Goal: Obtain resource: Obtain resource

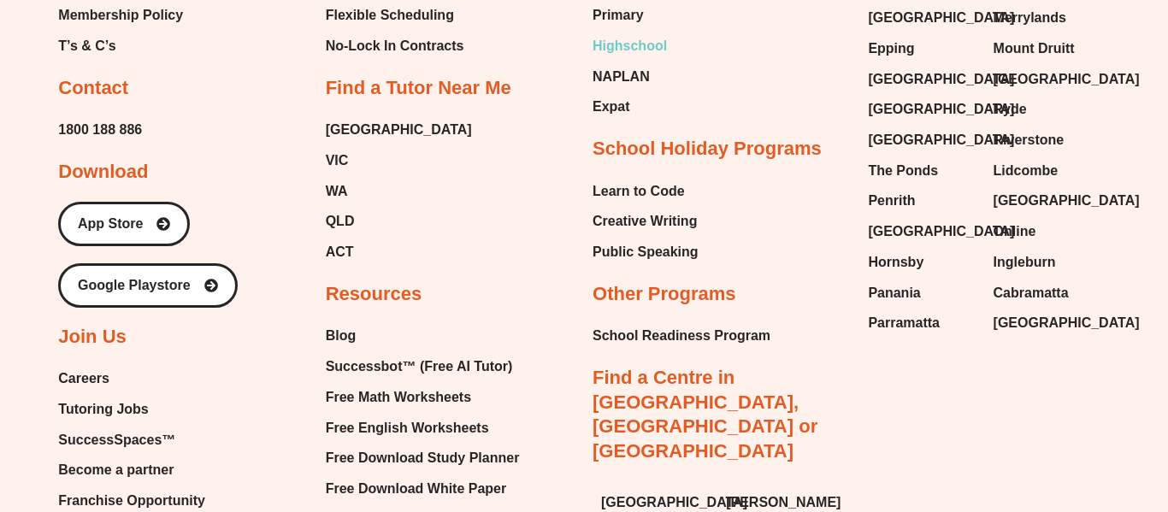
scroll to position [9735, 0]
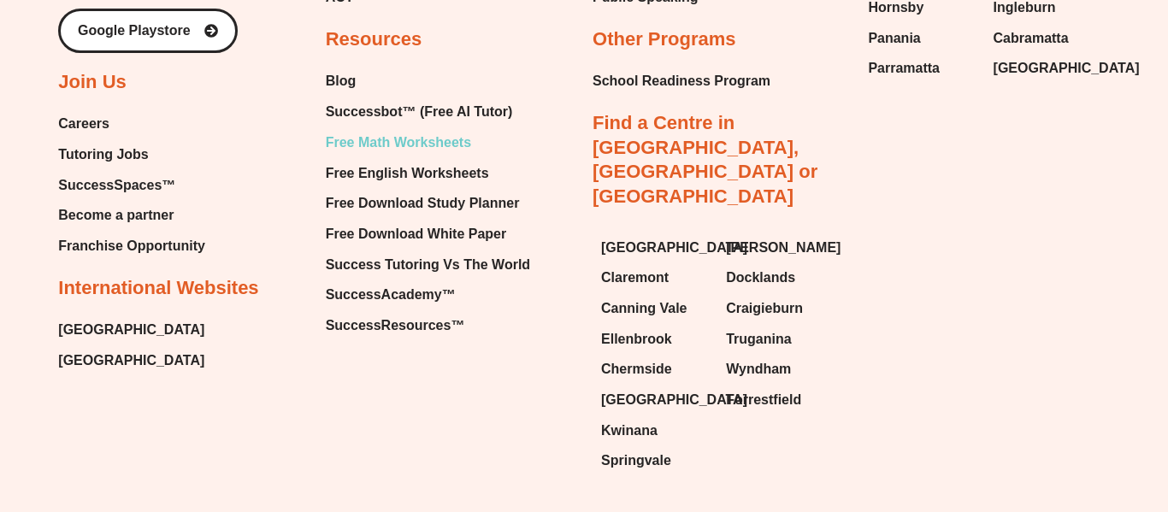
click at [380, 130] on span "Free Math Worksheets" at bounding box center [398, 143] width 145 height 26
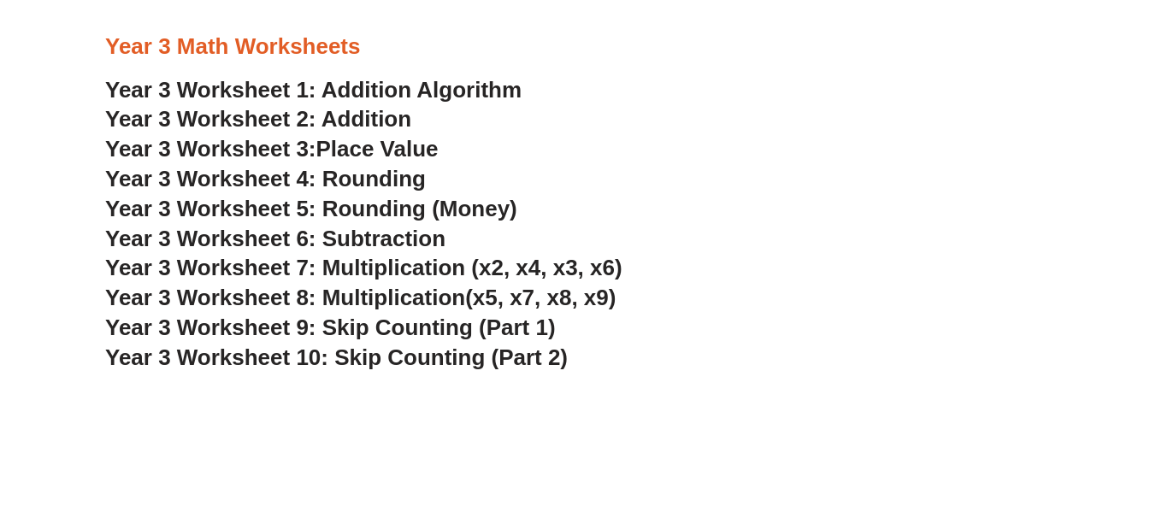
scroll to position [2363, 0]
click at [398, 244] on span "Year 3 Worksheet 6: Subtraction" at bounding box center [275, 240] width 340 height 26
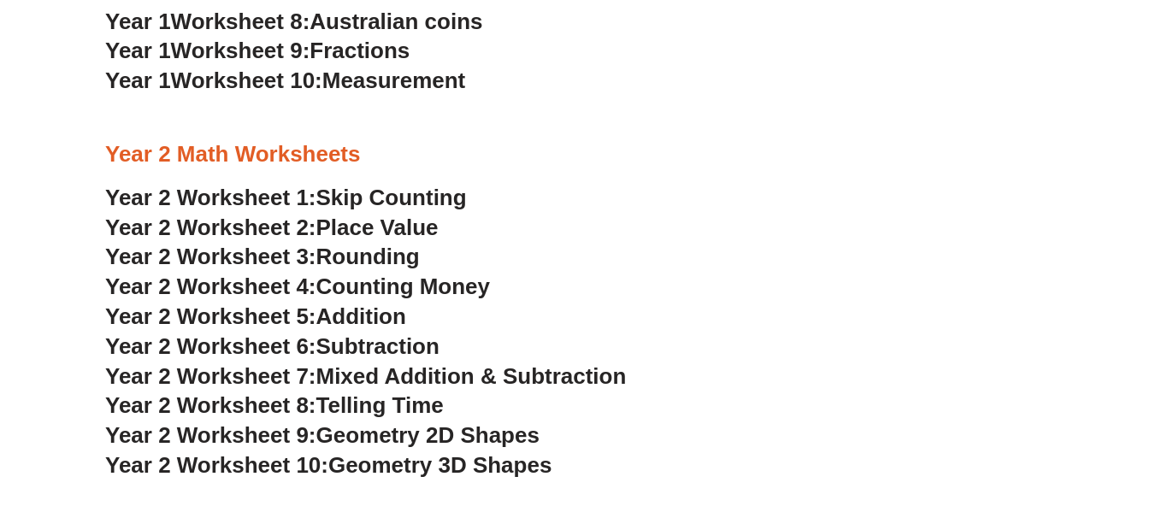
scroll to position [1870, 0]
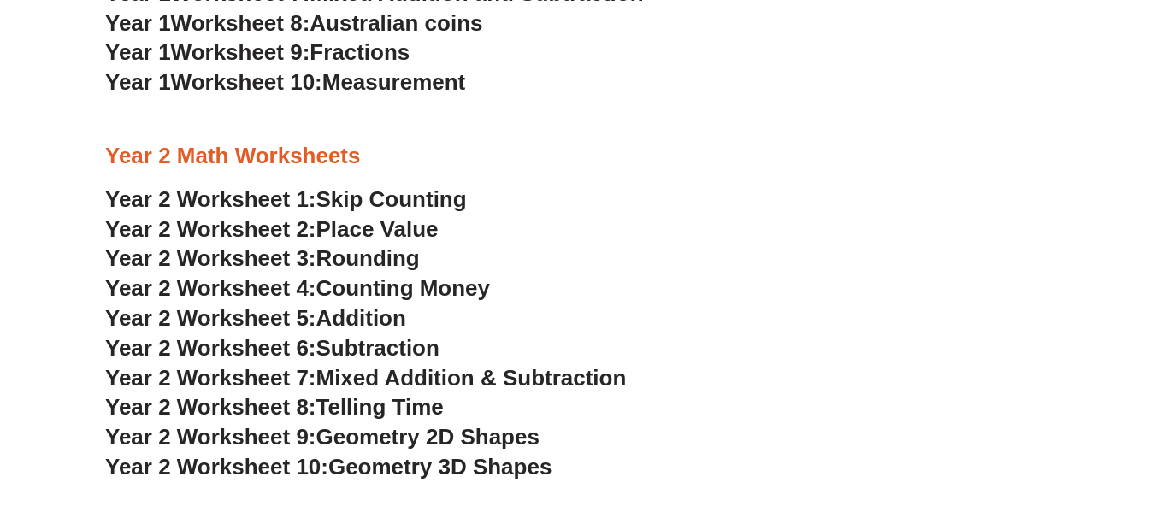
click at [366, 351] on span "Subtraction" at bounding box center [377, 348] width 123 height 26
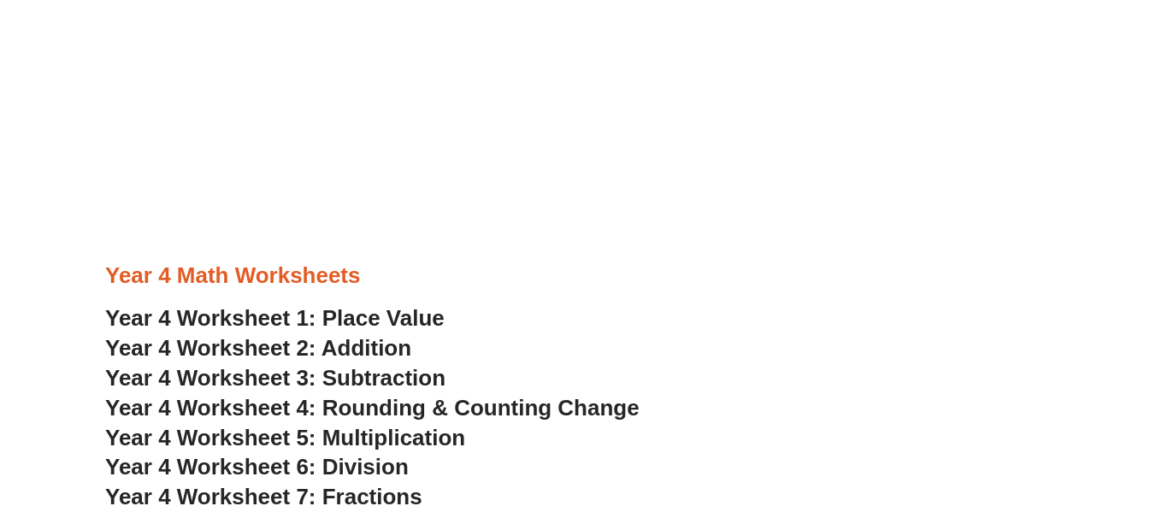
scroll to position [2960, 0]
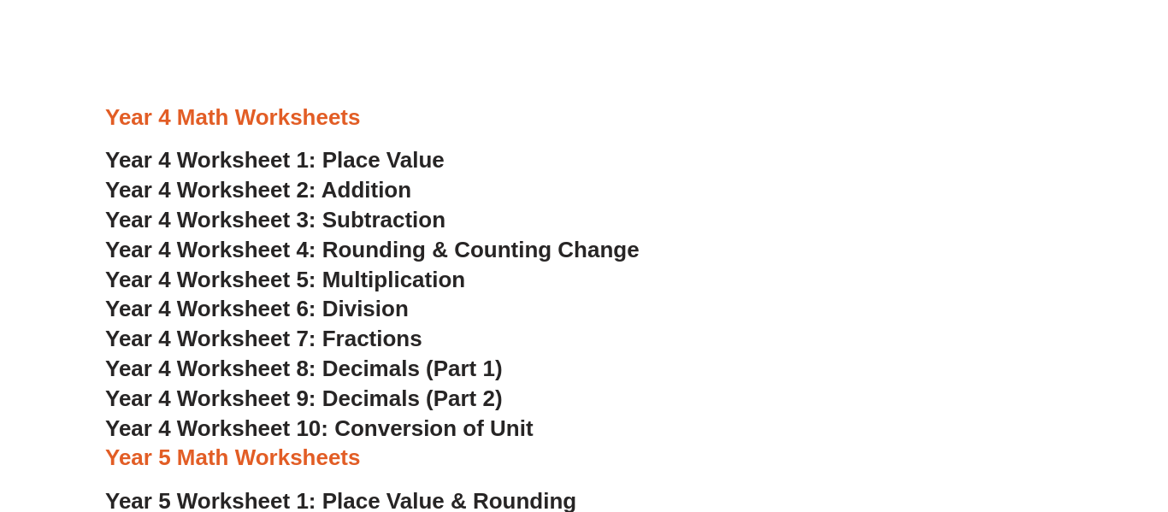
click at [337, 337] on span "Year 4 Worksheet 7: Fractions" at bounding box center [263, 339] width 317 height 26
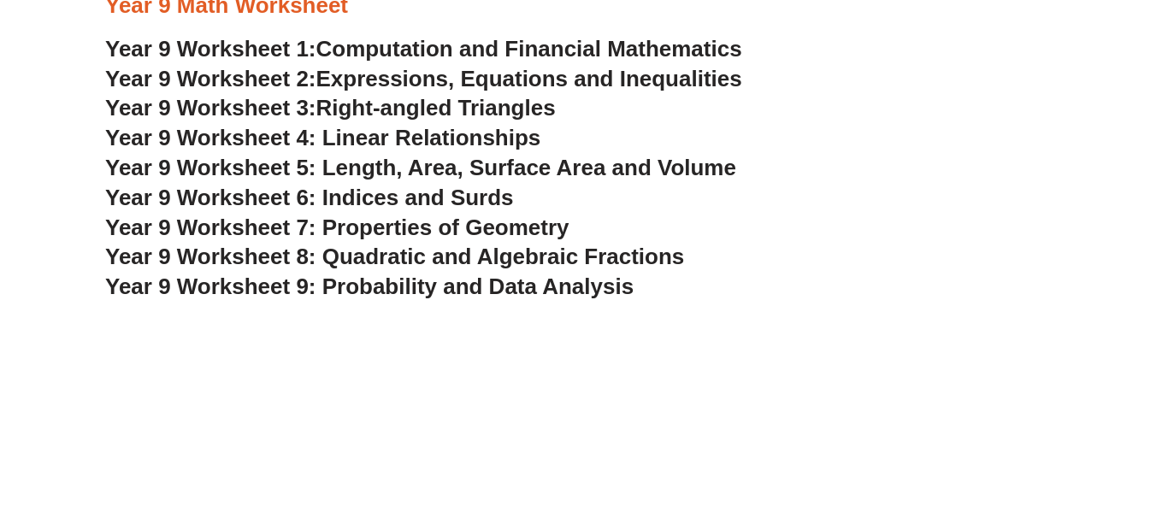
scroll to position [2784, 0]
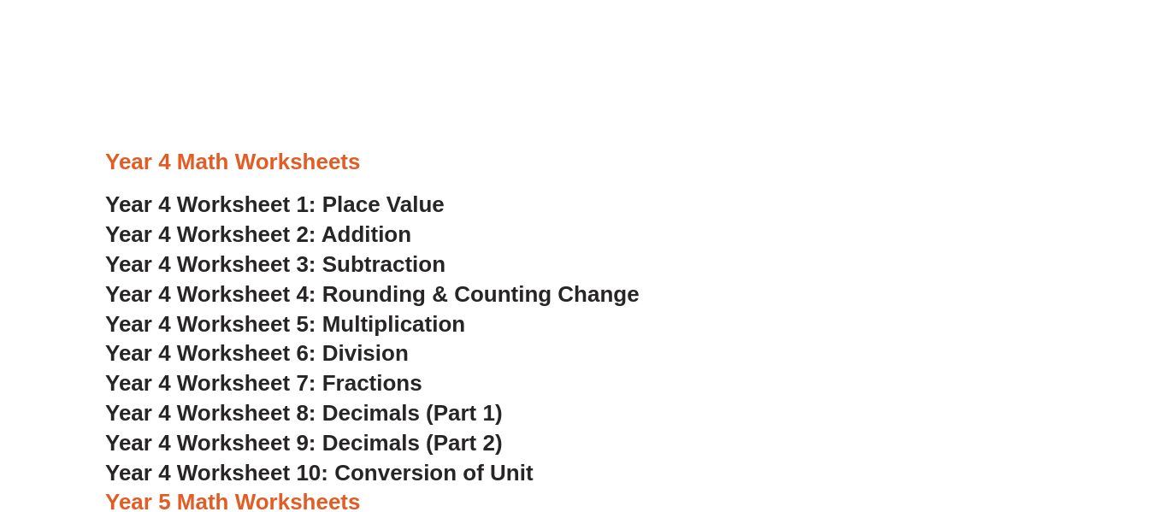
scroll to position [2918, 0]
